Goal: Information Seeking & Learning: Learn about a topic

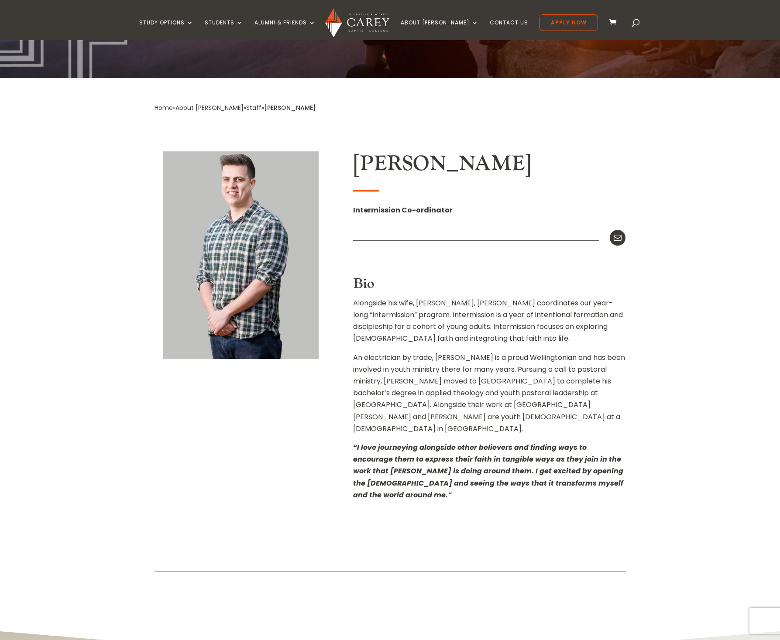
scroll to position [142, 0]
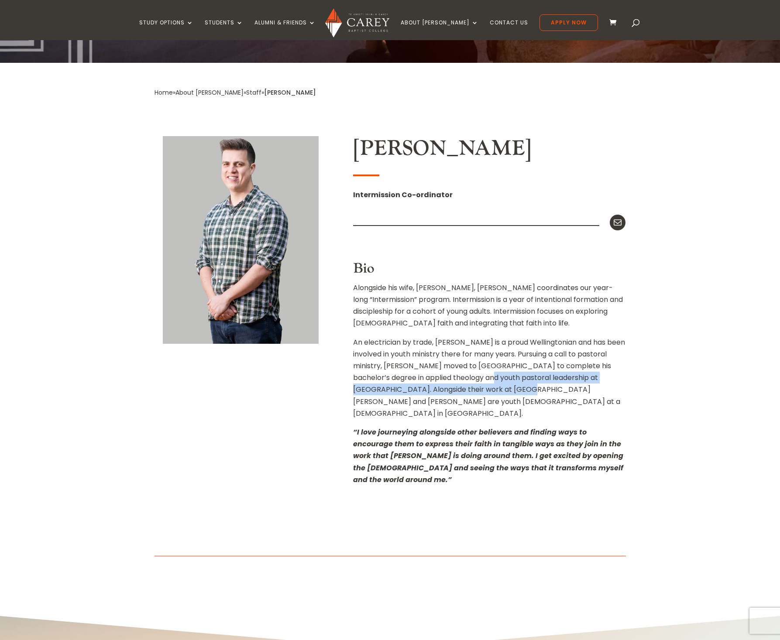
click at [489, 386] on p "An electrician by trade, [PERSON_NAME] is a proud Wellingtonian and has been in…" at bounding box center [489, 381] width 272 height 90
click at [518, 386] on p "An electrician by trade, [PERSON_NAME] is a proud Wellingtonian and has been in…" at bounding box center [489, 381] width 272 height 90
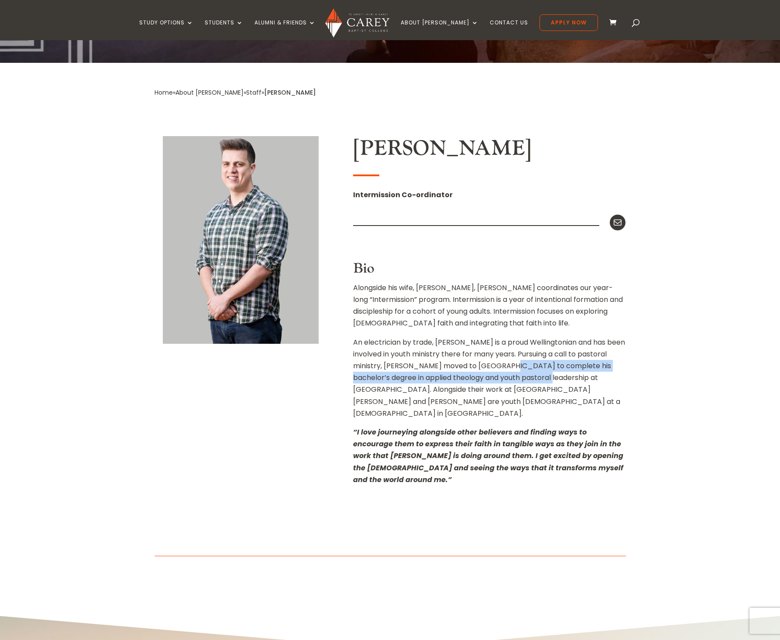
drag, startPoint x: 518, startPoint y: 376, endPoint x: 493, endPoint y: 361, distance: 28.6
click at [498, 364] on p "An electrician by trade, [PERSON_NAME] is a proud Wellingtonian and has been in…" at bounding box center [489, 381] width 272 height 90
click at [490, 360] on p "An electrician by trade, [PERSON_NAME] is a proud Wellingtonian and has been in…" at bounding box center [489, 381] width 272 height 90
drag, startPoint x: 472, startPoint y: 366, endPoint x: 484, endPoint y: 367, distance: 12.7
click at [473, 366] on p "An electrician by trade, [PERSON_NAME] is a proud Wellingtonian and has been in…" at bounding box center [489, 381] width 272 height 90
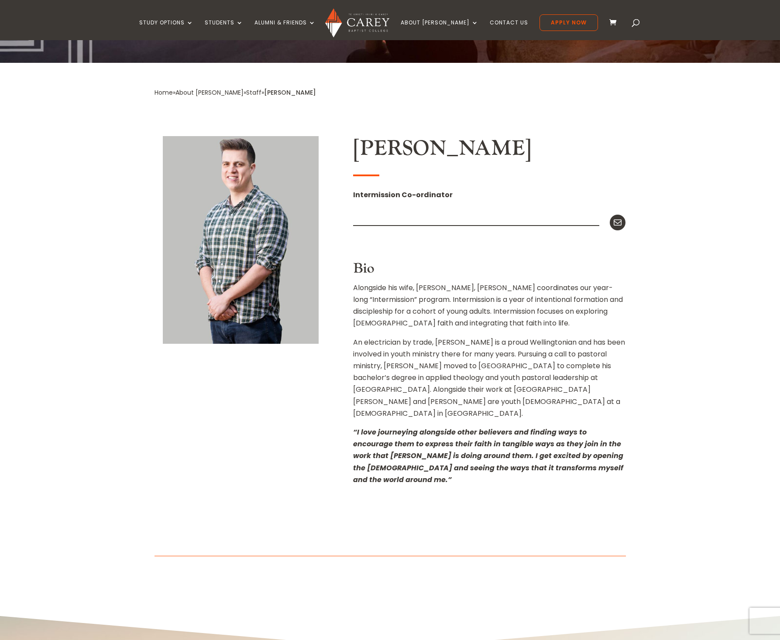
click at [484, 367] on p "An electrician by trade, [PERSON_NAME] is a proud Wellingtonian and has been in…" at bounding box center [489, 381] width 272 height 90
click at [484, 366] on p "An electrician by trade, [PERSON_NAME] is a proud Wellingtonian and has been in…" at bounding box center [489, 381] width 272 height 90
click at [507, 366] on p "An electrician by trade, [PERSON_NAME] is a proud Wellingtonian and has been in…" at bounding box center [489, 381] width 272 height 90
click at [505, 365] on p "An electrician by trade, [PERSON_NAME] is a proud Wellingtonian and has been in…" at bounding box center [489, 381] width 272 height 90
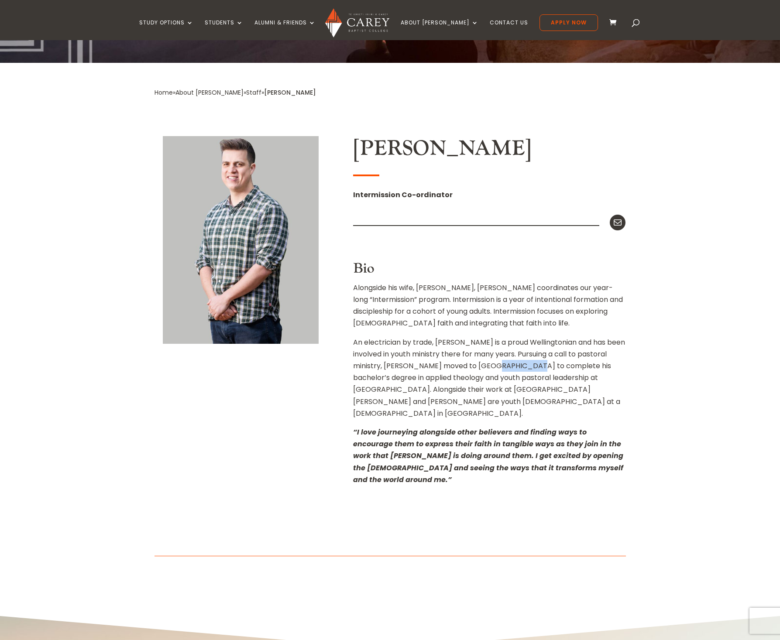
click at [505, 365] on p "An electrician by trade, [PERSON_NAME] is a proud Wellingtonian and has been in…" at bounding box center [489, 381] width 272 height 90
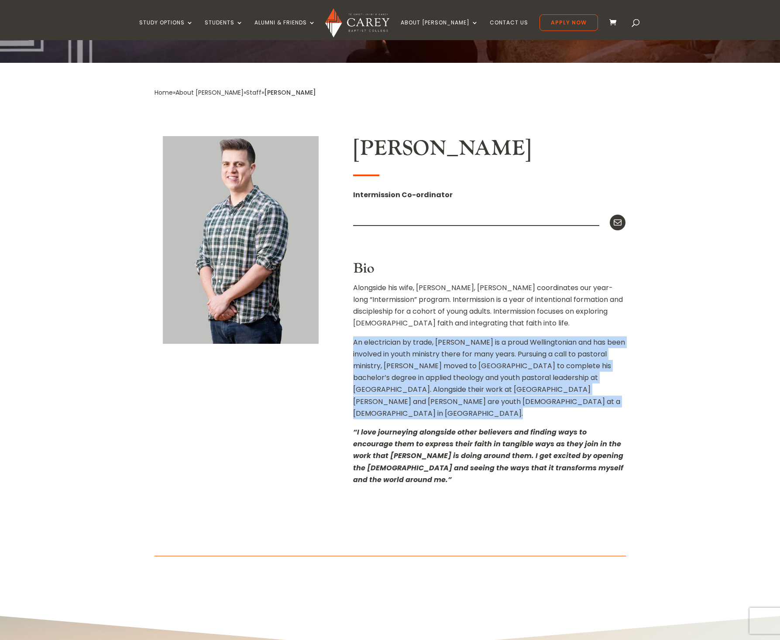
click at [505, 365] on p "An electrician by trade, [PERSON_NAME] is a proud Wellingtonian and has been in…" at bounding box center [489, 381] width 272 height 90
click at [492, 365] on p "An electrician by trade, [PERSON_NAME] is a proud Wellingtonian and has been in…" at bounding box center [489, 381] width 272 height 90
